Goal: Transaction & Acquisition: Subscribe to service/newsletter

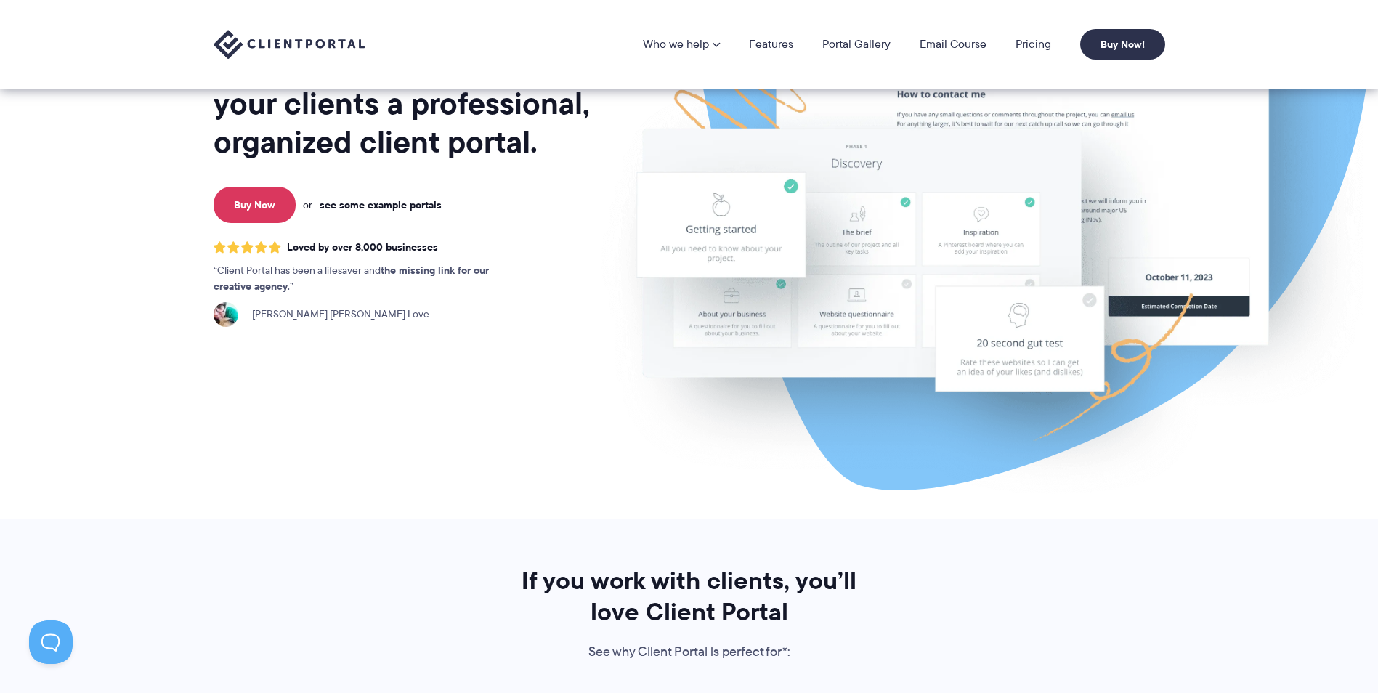
scroll to position [145, 0]
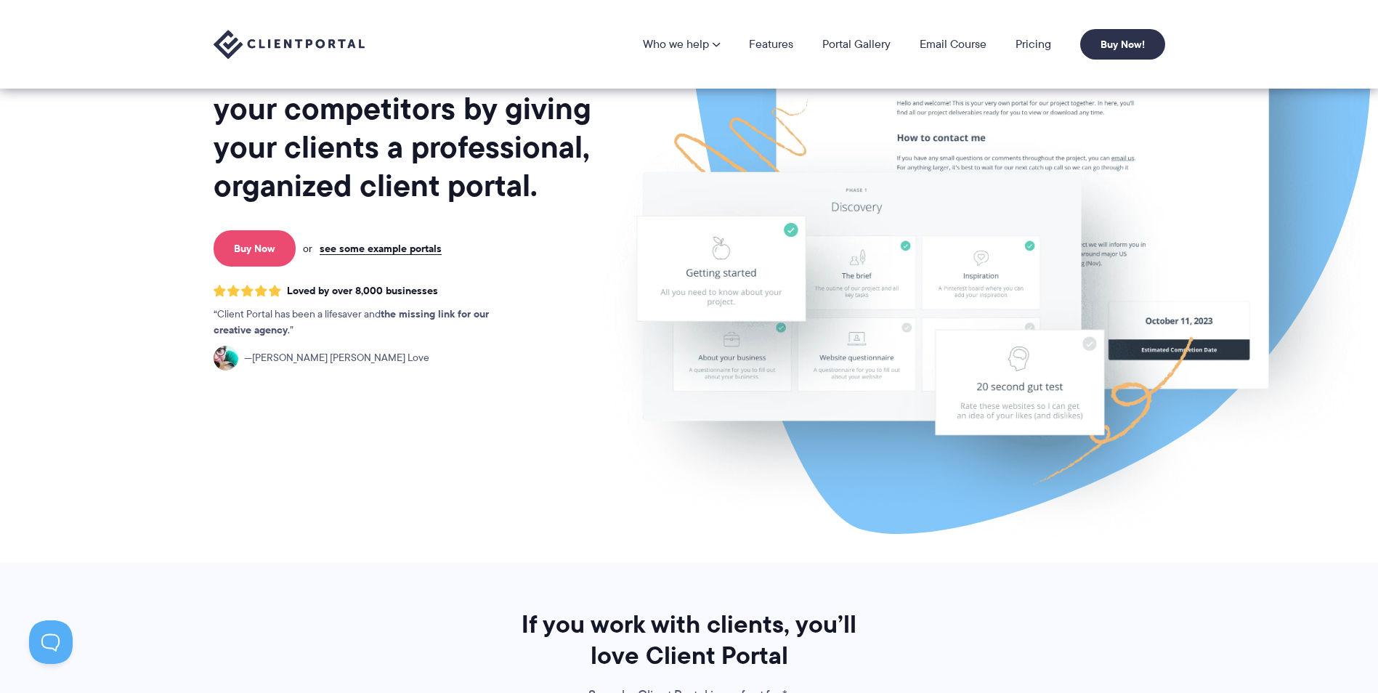
click at [281, 255] on link "Buy Now" at bounding box center [254, 248] width 82 height 36
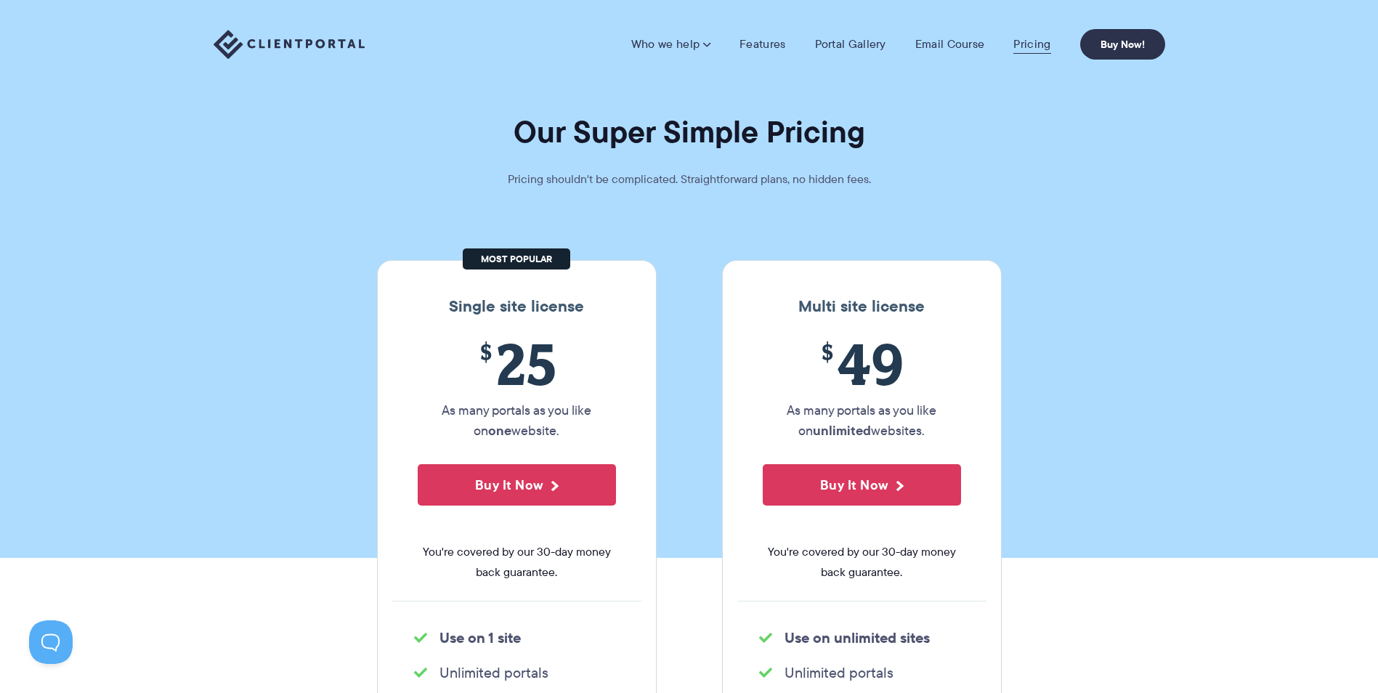
click at [1034, 37] on link "Pricing" at bounding box center [1031, 44] width 37 height 15
